Goal: Task Accomplishment & Management: Use online tool/utility

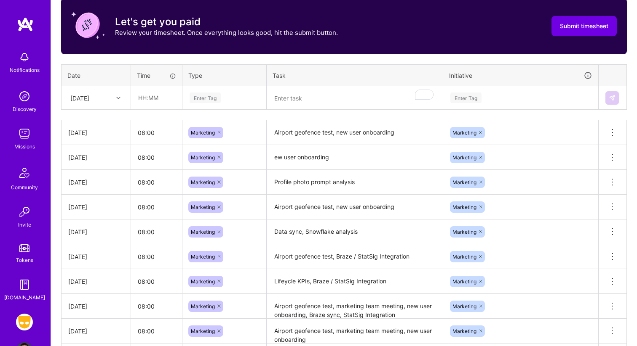
scroll to position [227, 0]
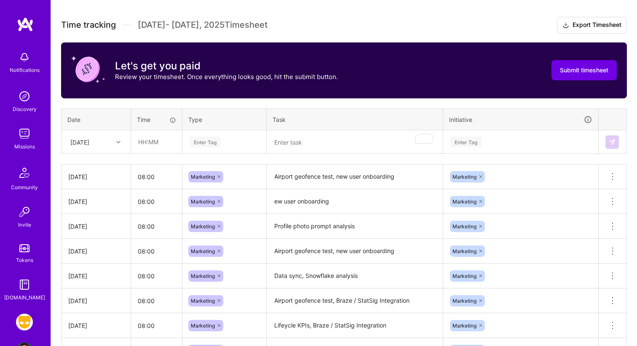
click at [319, 202] on textarea "ew user onboarding" at bounding box center [354, 201] width 174 height 23
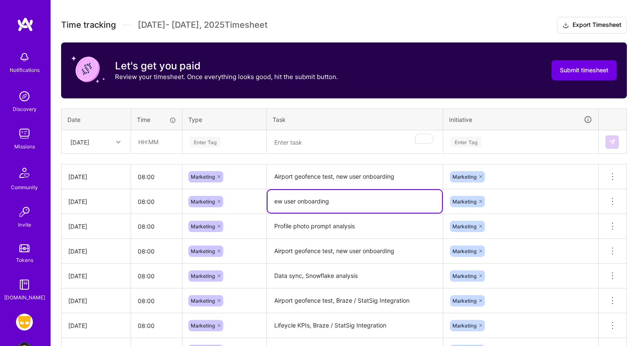
click at [274, 199] on textarea "ew user onboarding" at bounding box center [354, 201] width 174 height 23
click at [341, 200] on textarea "New user onboarding" at bounding box center [354, 201] width 174 height 23
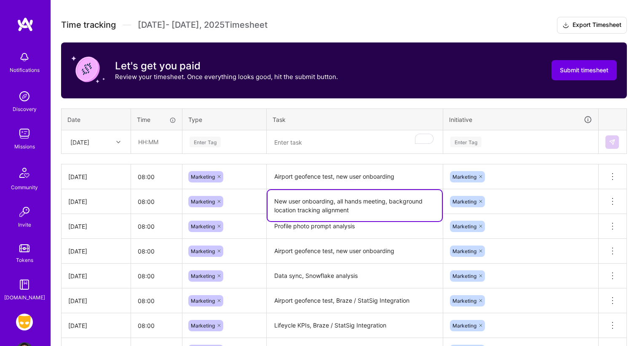
type textarea "New user onboarding, all hands meeting, background location tracking alignment"
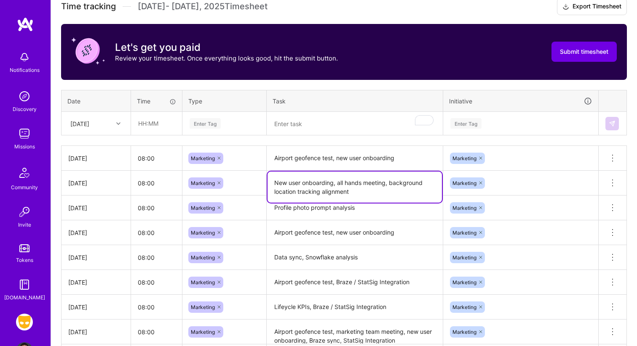
click at [533, 194] on div "Marketing" at bounding box center [520, 183] width 155 height 22
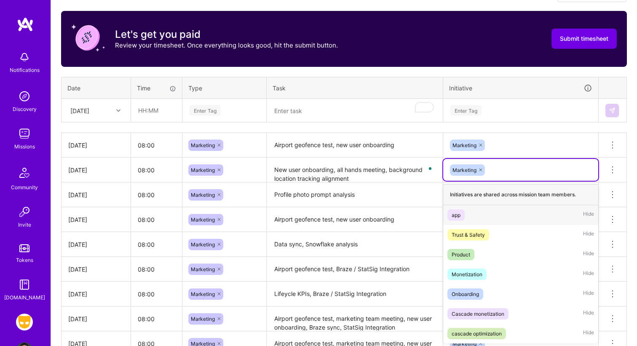
scroll to position [259, 0]
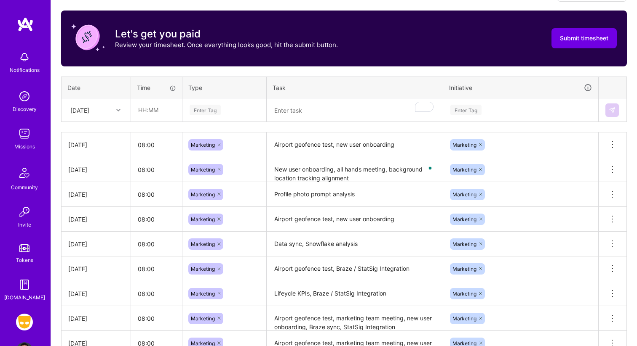
click at [533, 79] on th "Initiative" at bounding box center [520, 88] width 155 height 22
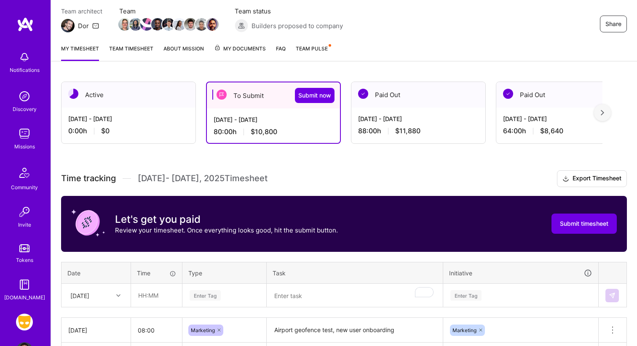
scroll to position [0, 0]
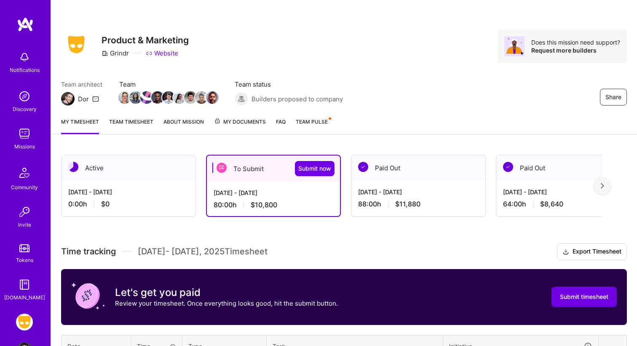
click at [114, 124] on link "Team timesheet" at bounding box center [131, 125] width 44 height 17
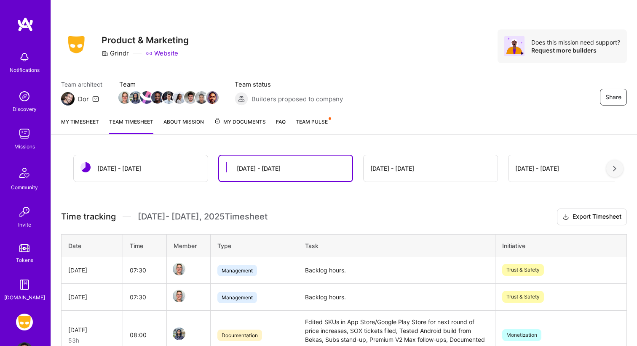
click at [84, 125] on link "My timesheet" at bounding box center [80, 125] width 38 height 17
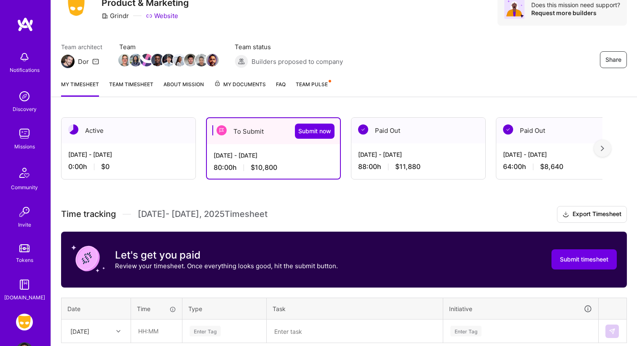
scroll to position [43, 0]
